Goal: Information Seeking & Learning: Learn about a topic

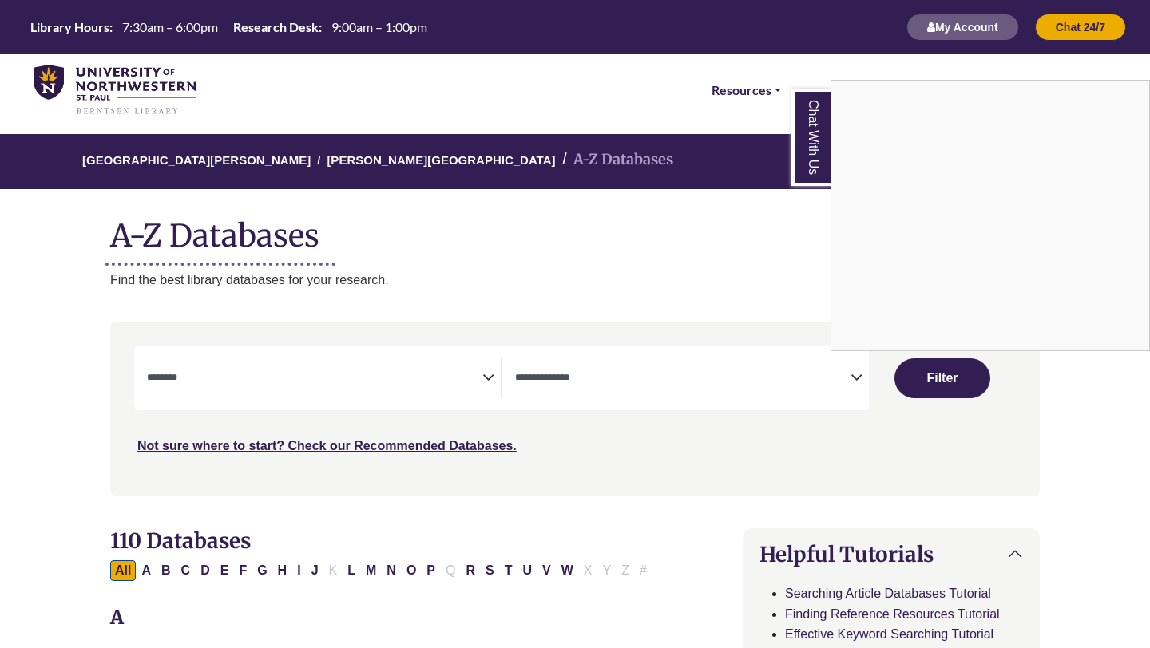
select select "Database Subject Filter"
select select "Database Types Filter"
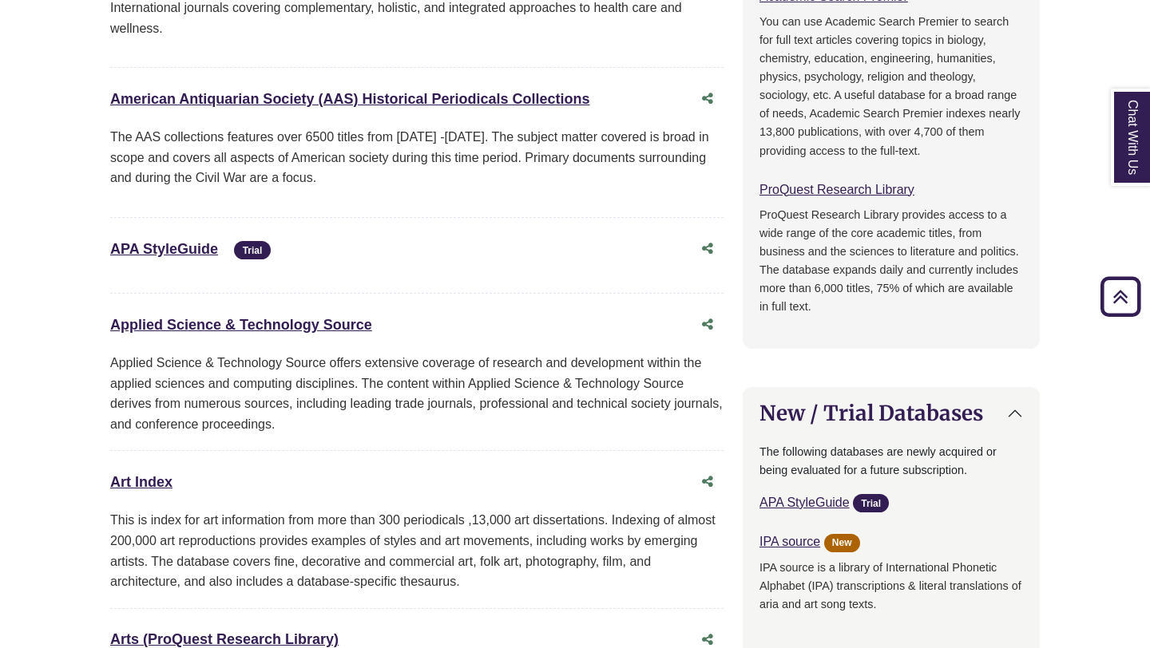
scroll to position [916, 0]
click at [458, 94] on link "American Antiquarian Society (AAS) Historical Periodicals Collections This link…" at bounding box center [350, 100] width 480 height 16
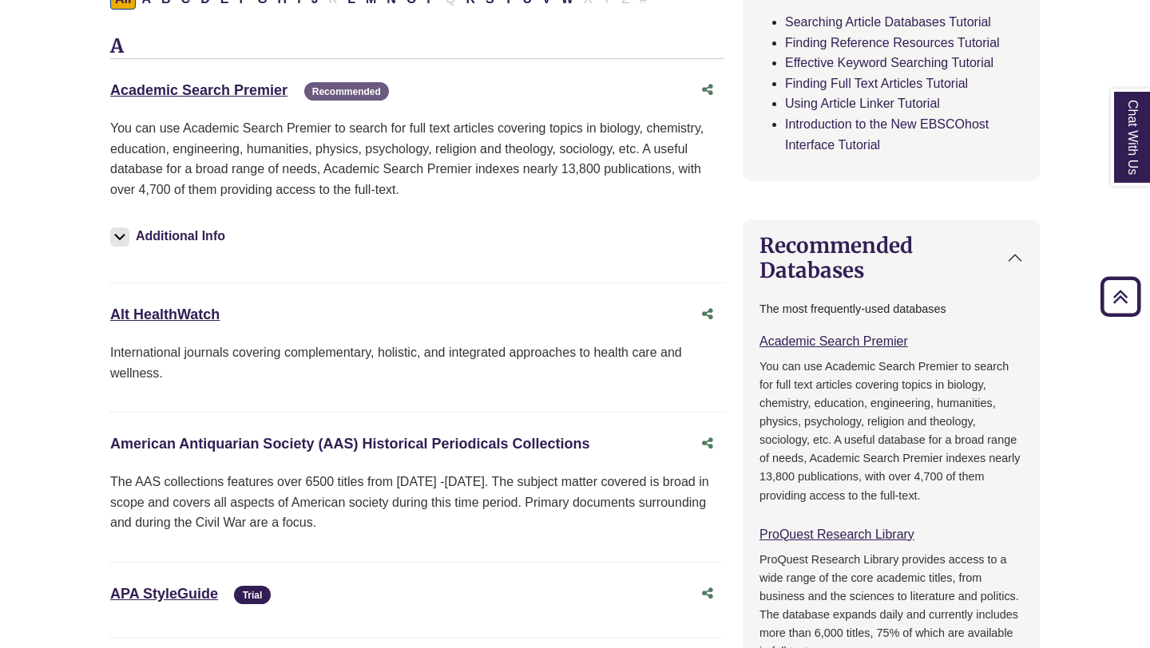
scroll to position [567, 0]
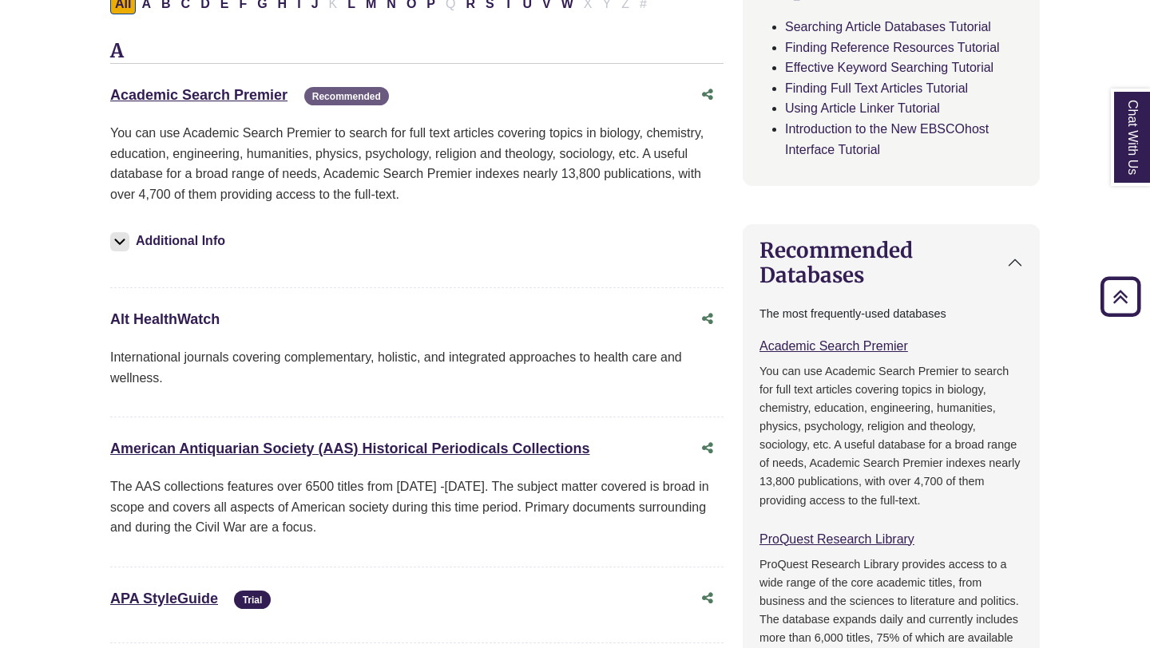
click at [180, 320] on link "Alt HealthWatch This link opens in a new window" at bounding box center [164, 319] width 109 height 16
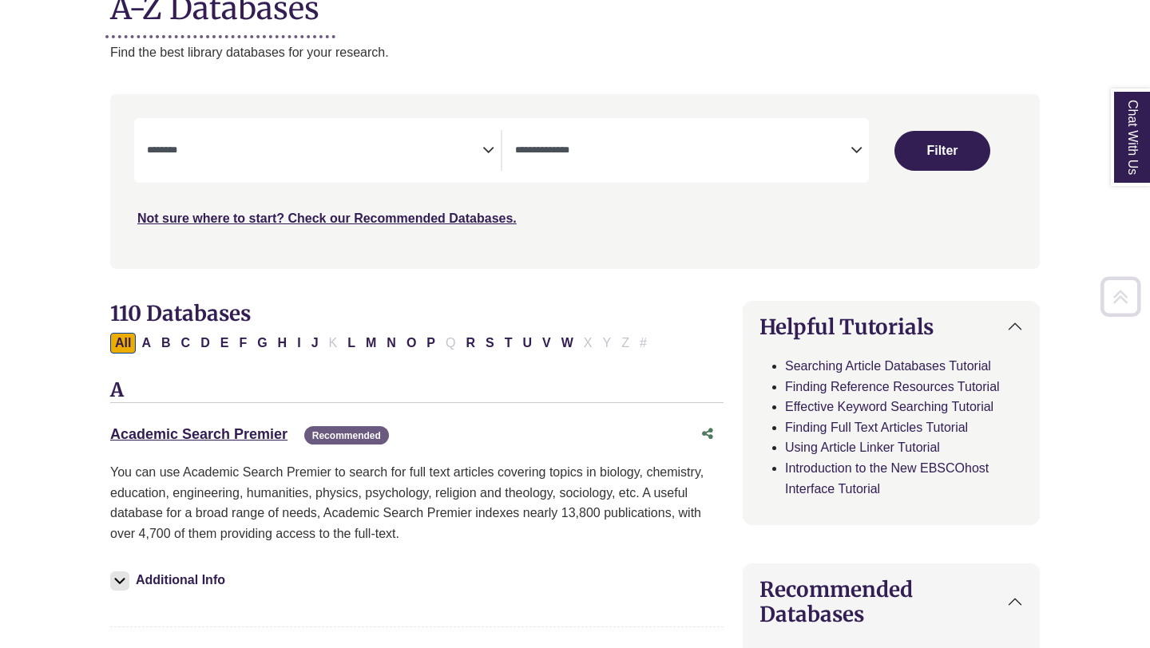
scroll to position [230, 0]
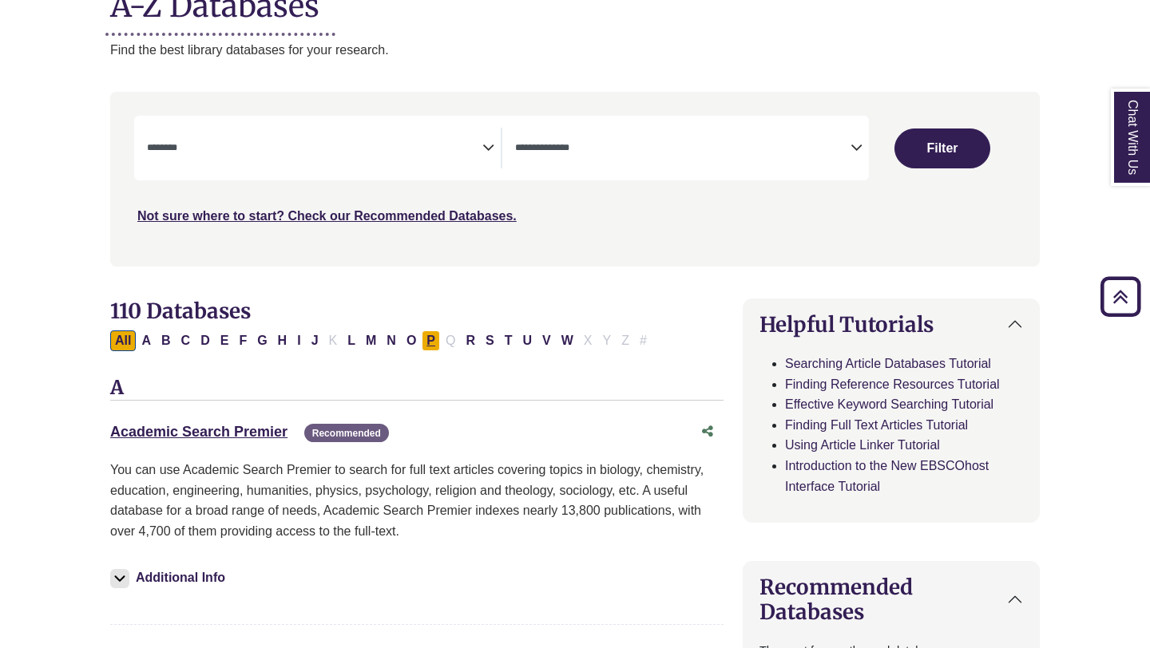
click at [428, 339] on button "P" at bounding box center [431, 341] width 18 height 21
select select "Database Subject Filter"
select select "Database Types Filter"
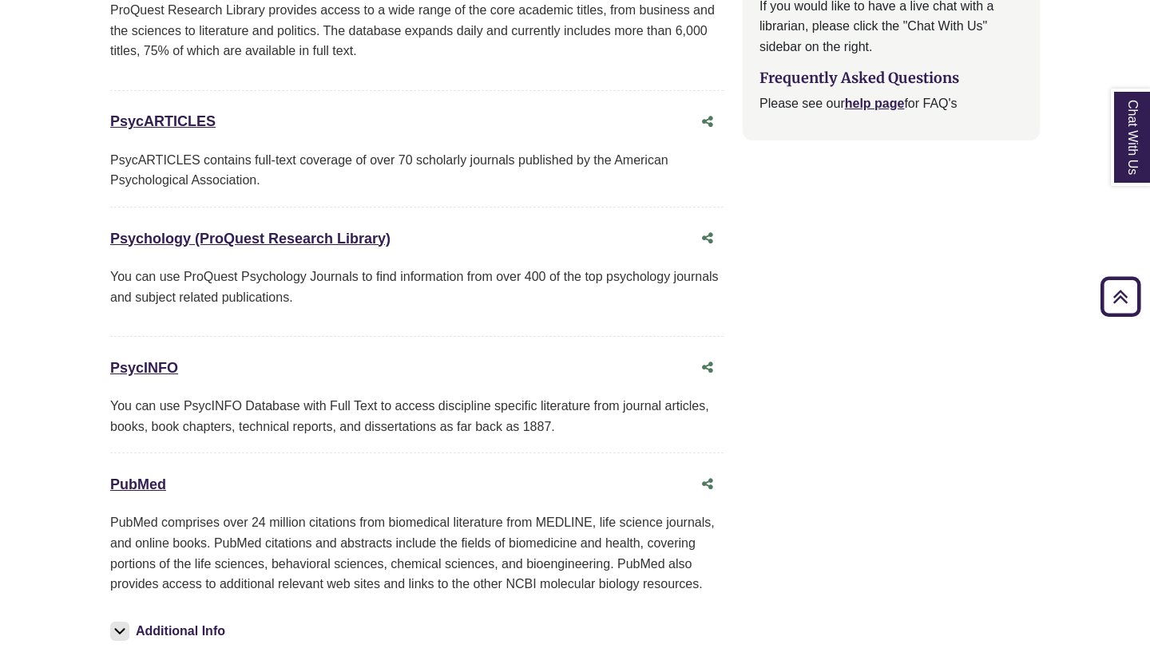
scroll to position [1984, 0]
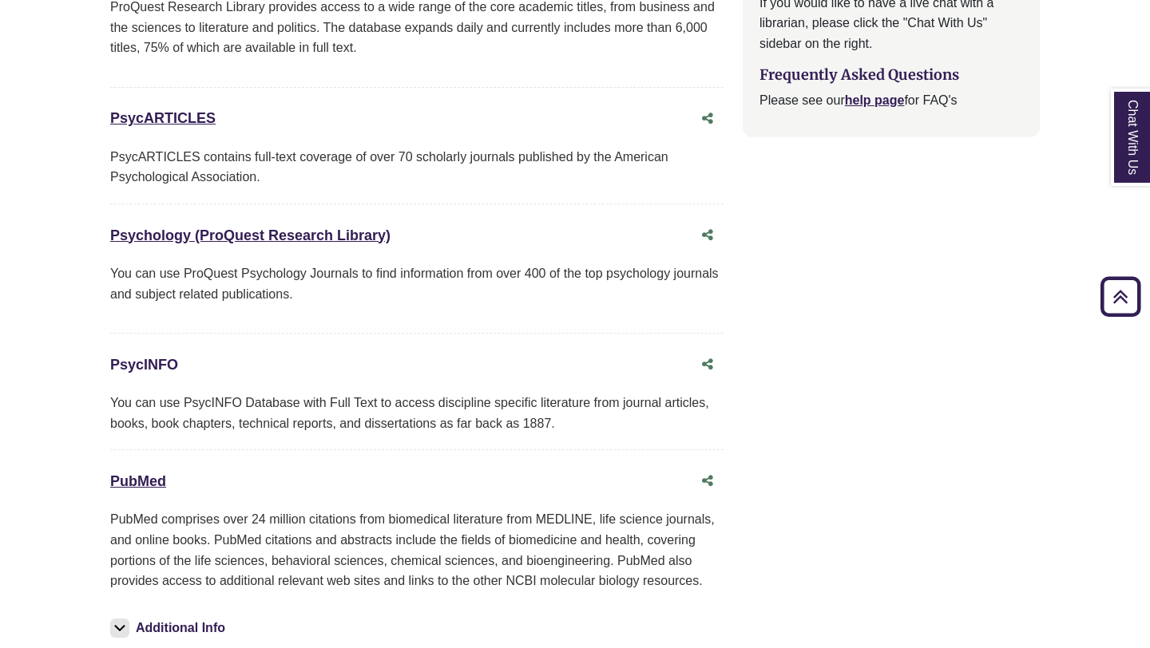
click at [147, 360] on link "PsycINFO This link opens in a new window" at bounding box center [144, 365] width 68 height 16
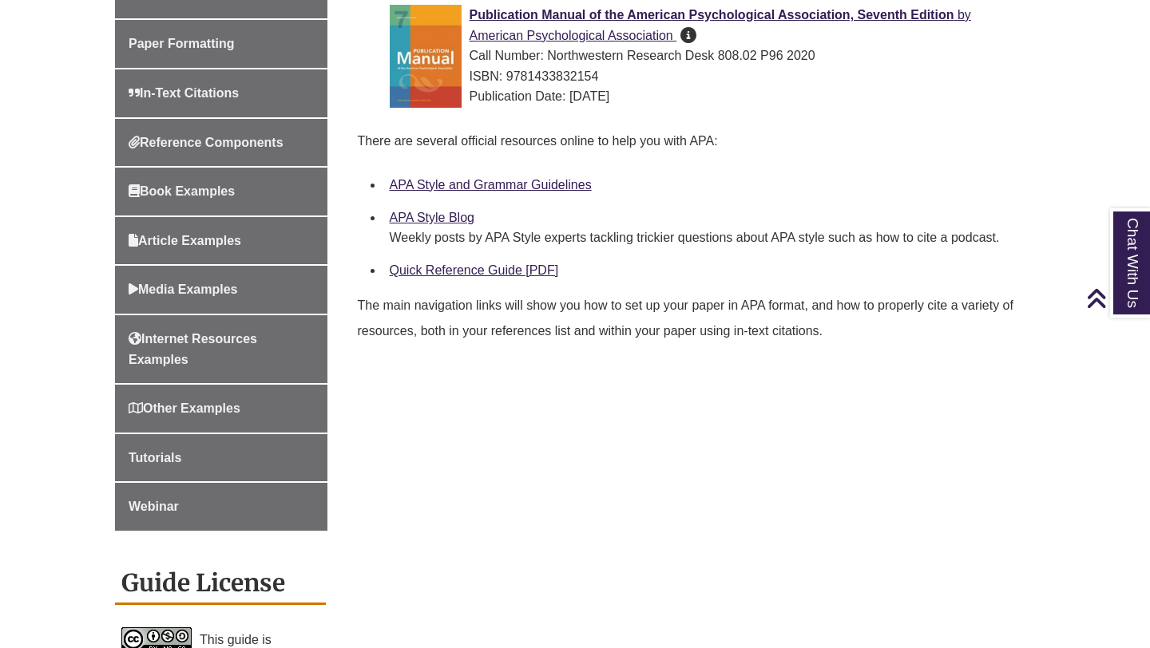
scroll to position [619, 0]
